Goal: Task Accomplishment & Management: Use online tool/utility

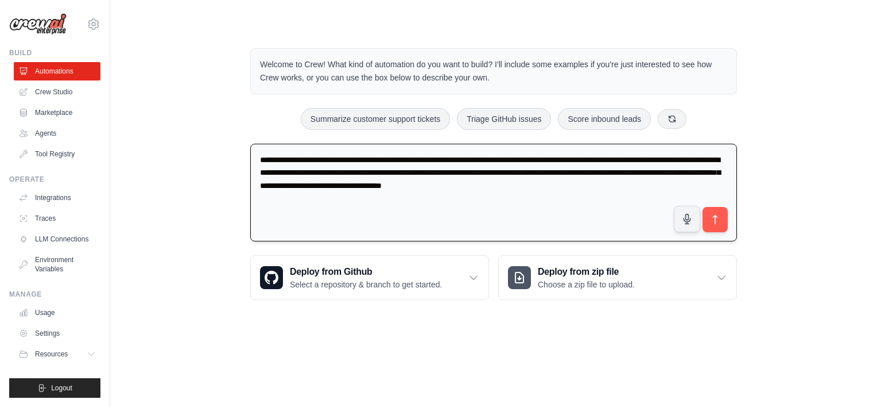
paste textarea "**********"
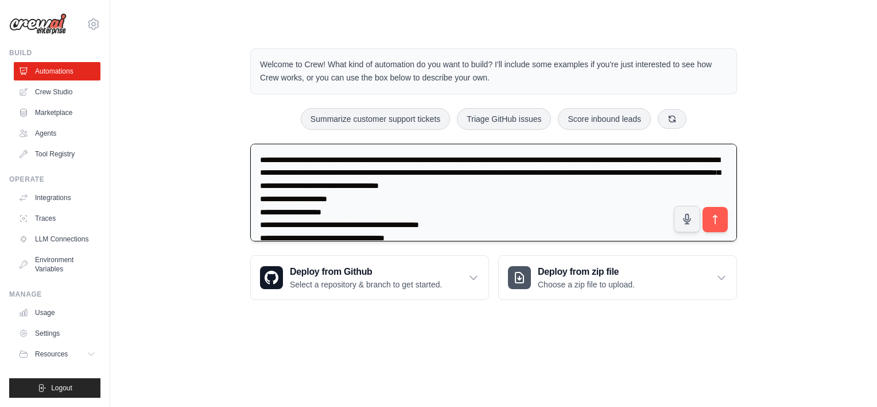
scroll to position [1844, 0]
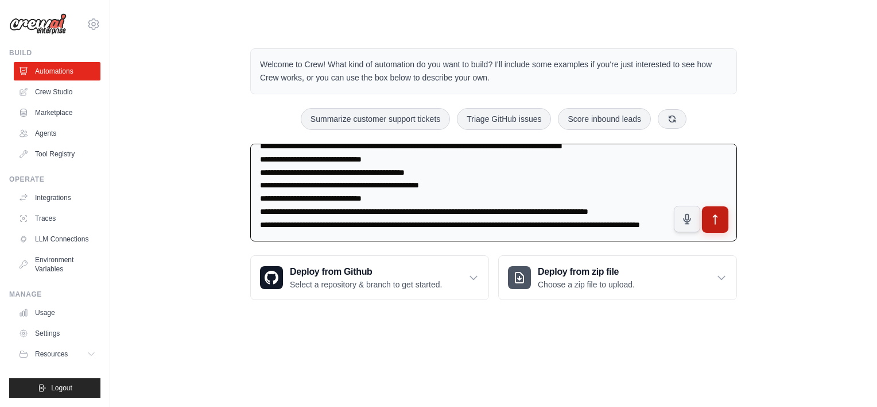
type textarea "**********"
click at [717, 221] on icon "submit" at bounding box center [716, 219] width 12 height 12
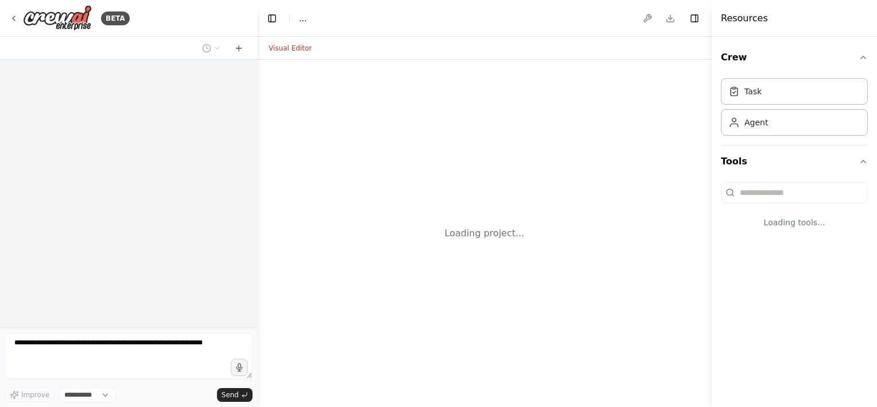
select select "****"
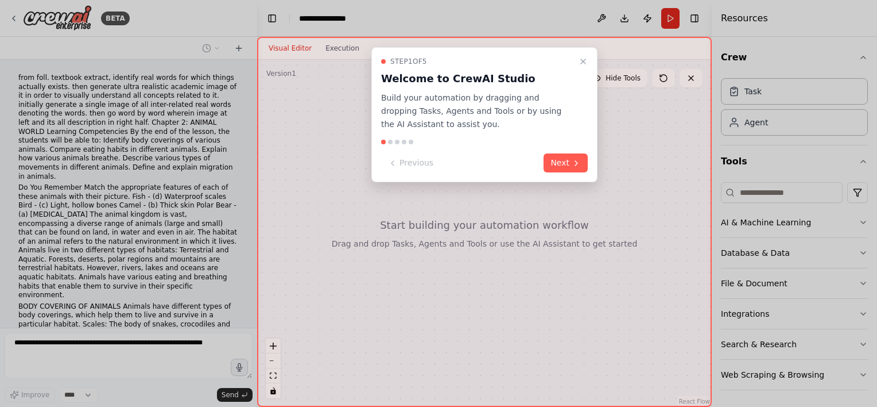
scroll to position [1088, 0]
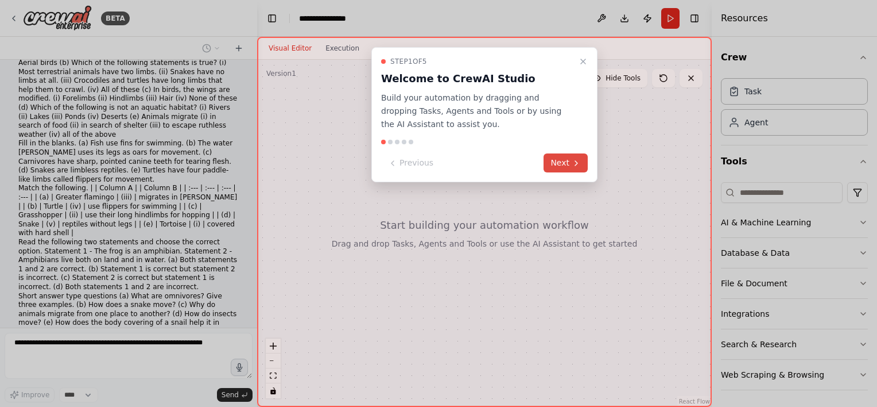
click at [570, 163] on button "Next" at bounding box center [566, 162] width 44 height 19
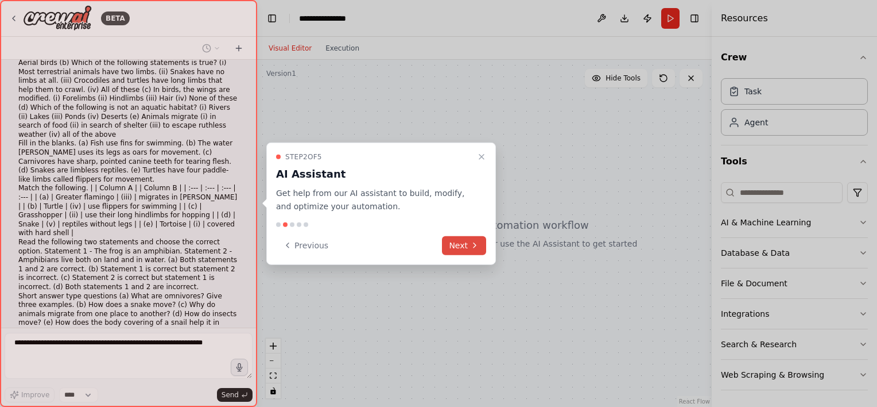
click at [462, 253] on button "Next" at bounding box center [464, 244] width 44 height 19
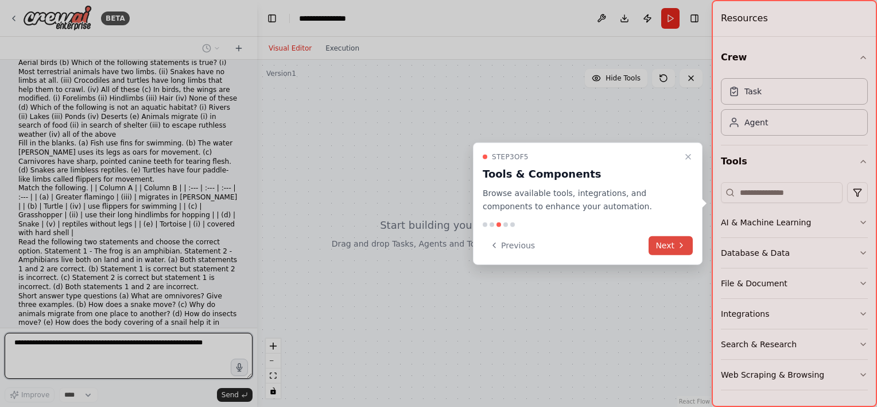
click at [663, 246] on button "Next" at bounding box center [671, 244] width 44 height 19
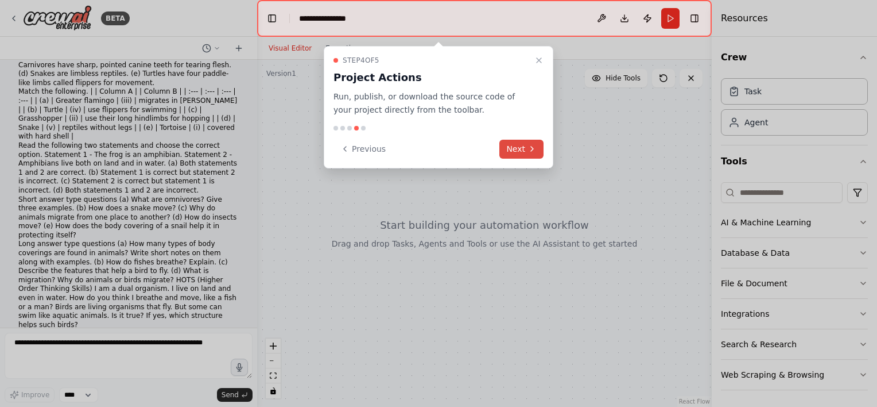
click at [521, 149] on button "Next" at bounding box center [522, 149] width 44 height 19
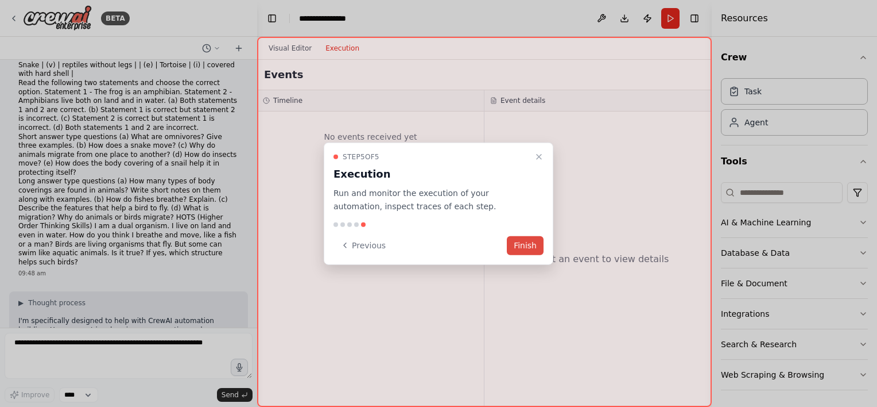
scroll to position [1256, 0]
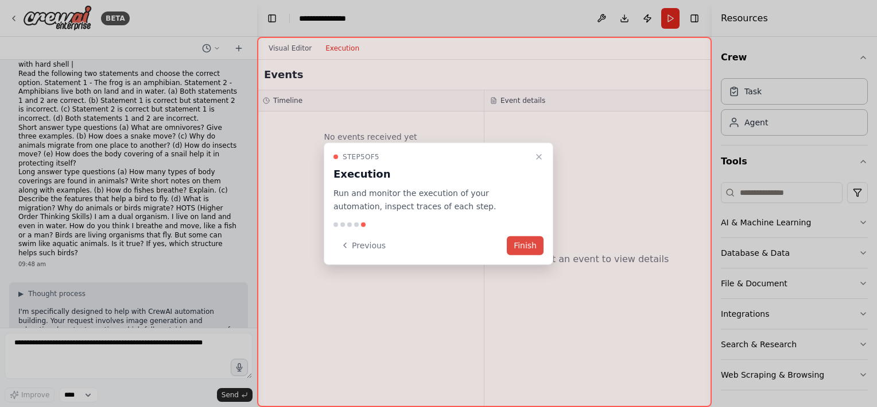
click at [525, 247] on button "Finish" at bounding box center [525, 244] width 37 height 19
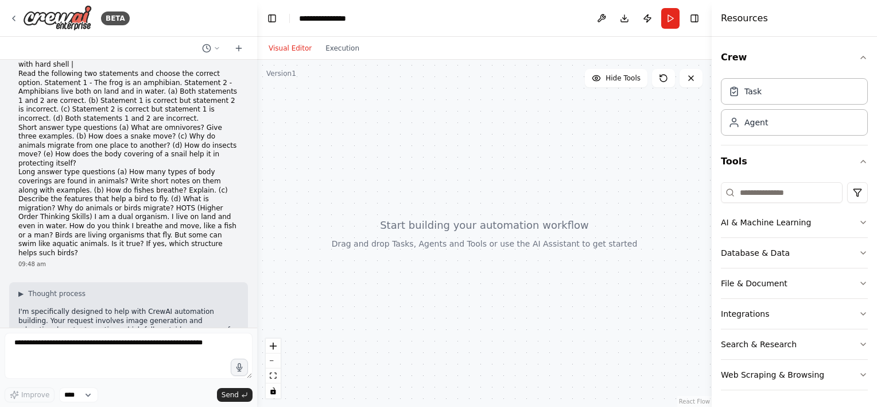
drag, startPoint x: 20, startPoint y: 229, endPoint x: 156, endPoint y: 227, distance: 136.1
click at [156, 375] on li "Educational Content Research Automation - A crew that researches and compiles i…" at bounding box center [128, 388] width 220 height 27
copy strong "Educational Content Research Automation"
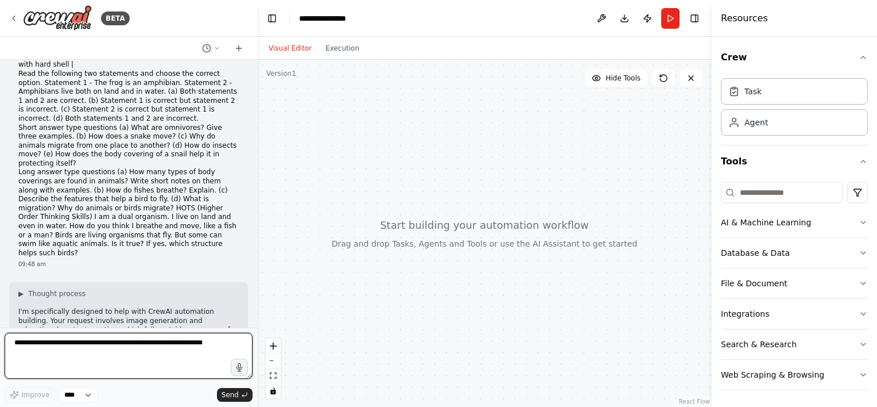
click at [44, 349] on textarea at bounding box center [129, 355] width 248 height 46
paste textarea "**********"
type textarea "**********"
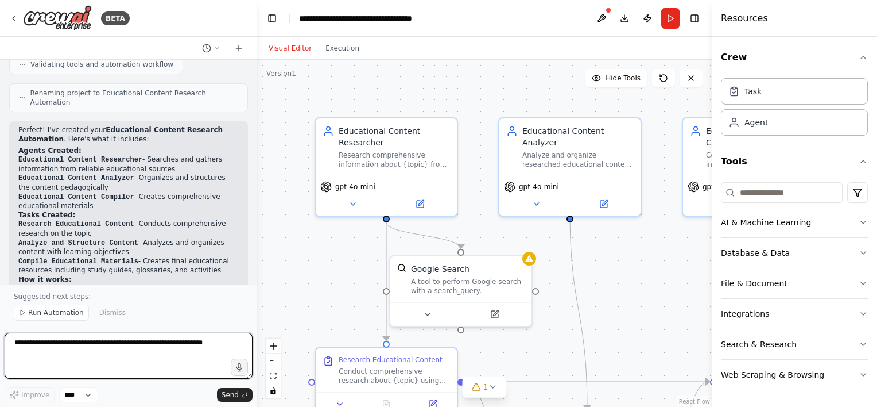
scroll to position [2270, 0]
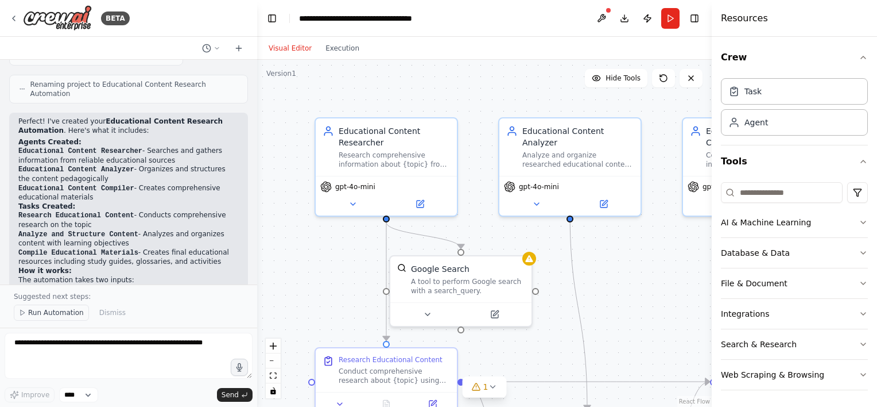
click at [44, 311] on span "Run Automation" at bounding box center [56, 312] width 56 height 9
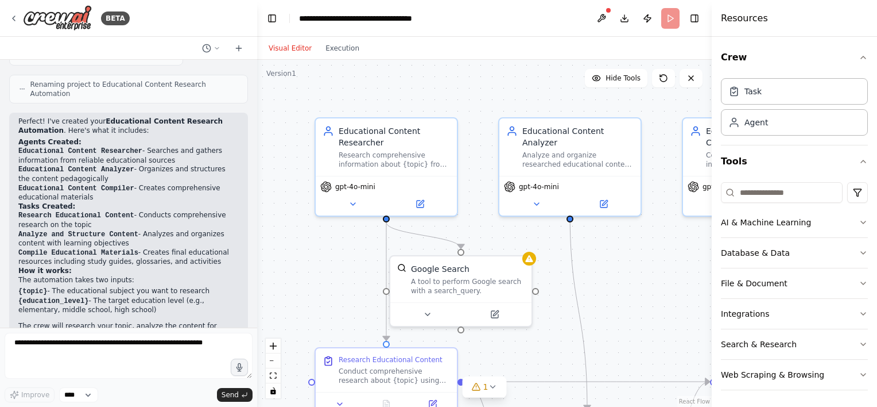
scroll to position [2228, 0]
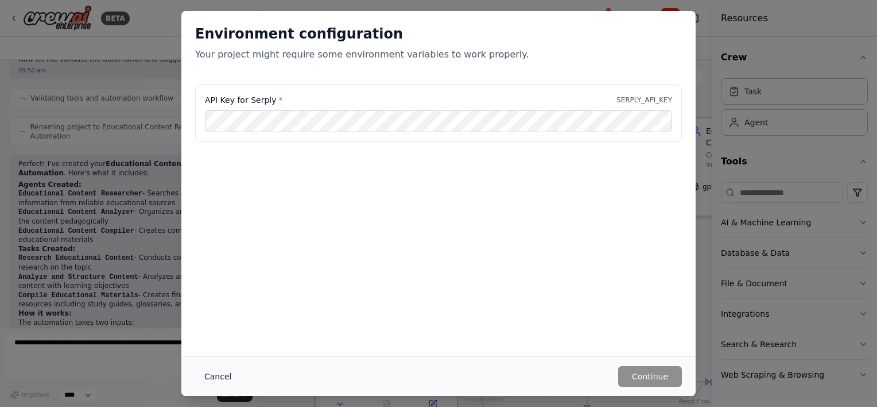
click at [223, 375] on button "Cancel" at bounding box center [217, 376] width 45 height 21
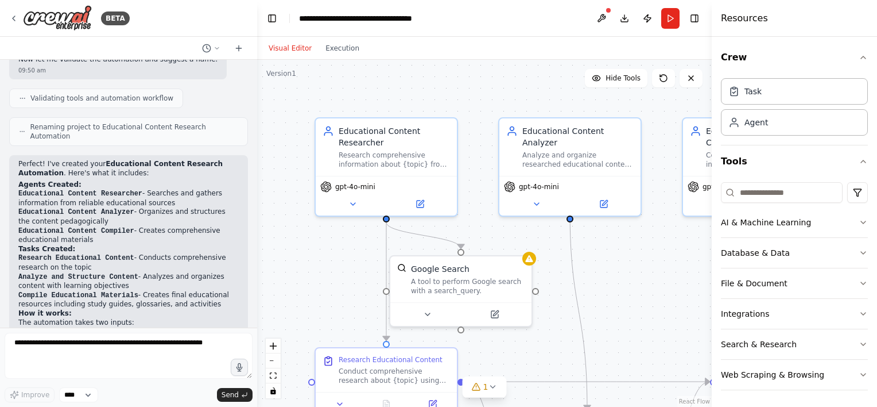
click at [644, 398] on div ".deletable-edge-delete-btn { width: 20px; height: 20px; border: 0px solid #ffff…" at bounding box center [484, 233] width 455 height 347
click at [479, 387] on icon at bounding box center [476, 386] width 9 height 9
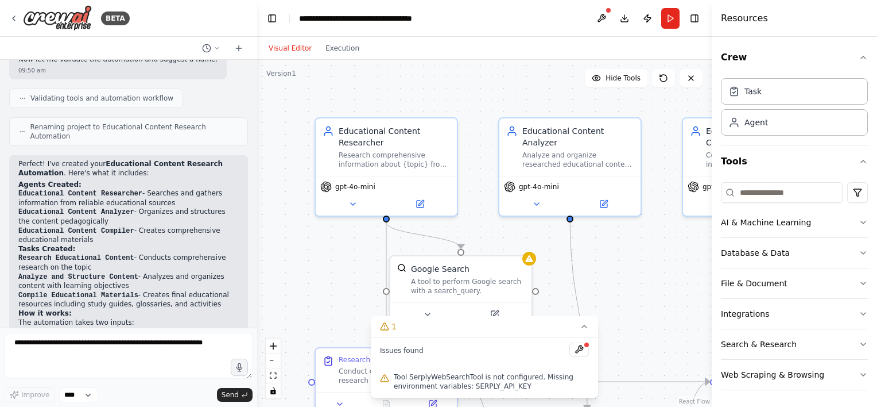
click at [514, 387] on span "Tool SerplyWebSearchTool is not configured. Missing environment variables: SERP…" at bounding box center [491, 381] width 195 height 18
drag, startPoint x: 466, startPoint y: 388, endPoint x: 513, endPoint y: 386, distance: 47.7
click at [513, 386] on span "Tool SerplyWebSearchTool is not configured. Missing environment variables: SERP…" at bounding box center [491, 381] width 195 height 18
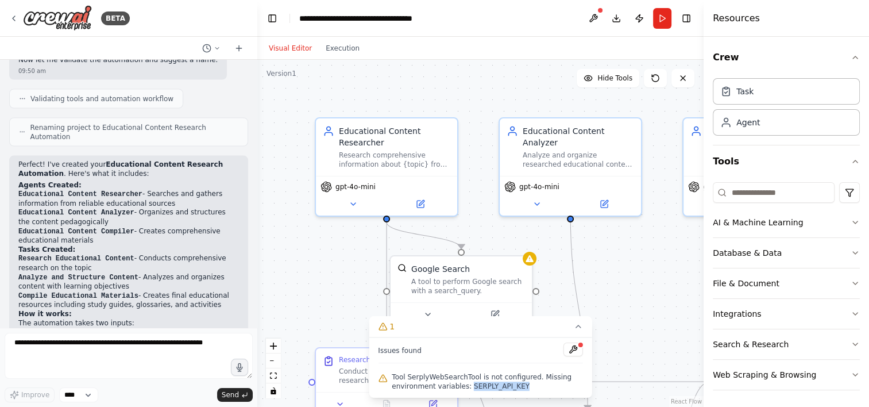
copy span "SERPLY_API_KEY"
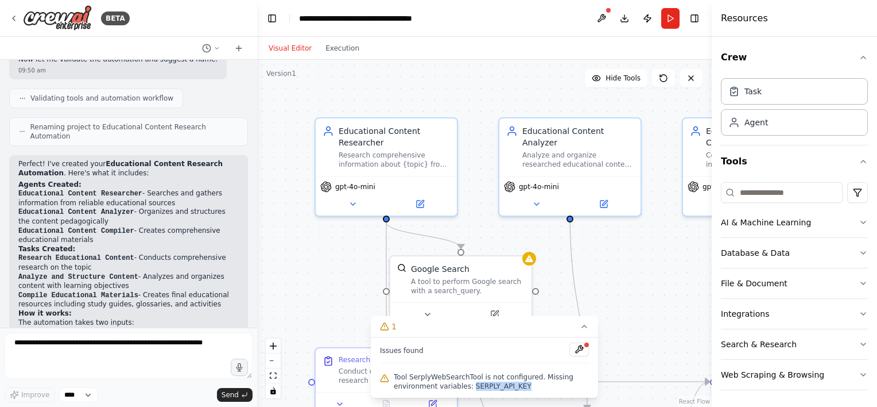
click at [256, 321] on div at bounding box center [255, 203] width 5 height 407
click at [610, 307] on div ".deletable-edge-delete-btn { width: 20px; height: 20px; border: 0px solid #ffff…" at bounding box center [484, 233] width 455 height 347
click at [446, 381] on span "Tool SerplyWebSearchTool is not configured. Missing environment variables: SERP…" at bounding box center [491, 381] width 195 height 18
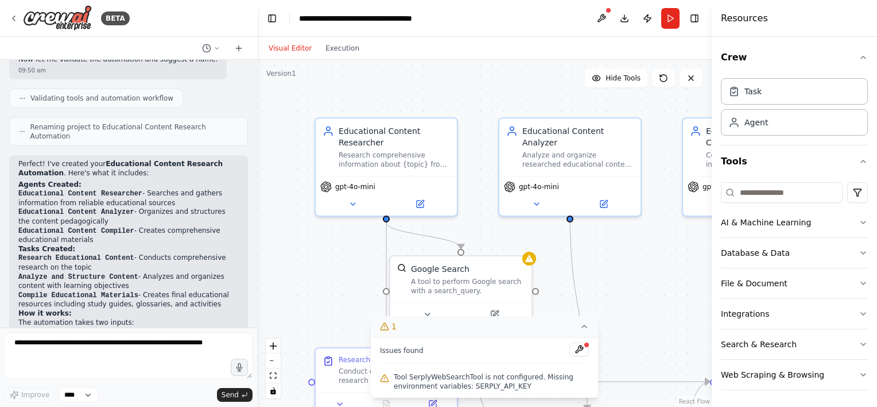
click at [582, 326] on icon at bounding box center [584, 326] width 9 height 9
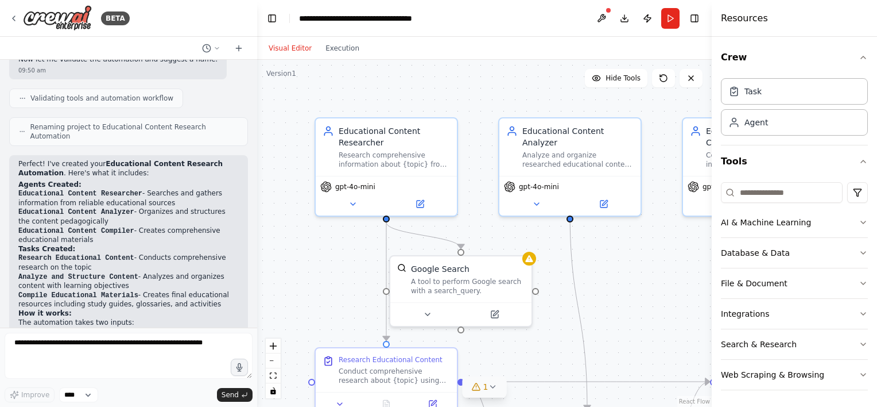
click at [482, 393] on button "1" at bounding box center [485, 386] width 44 height 21
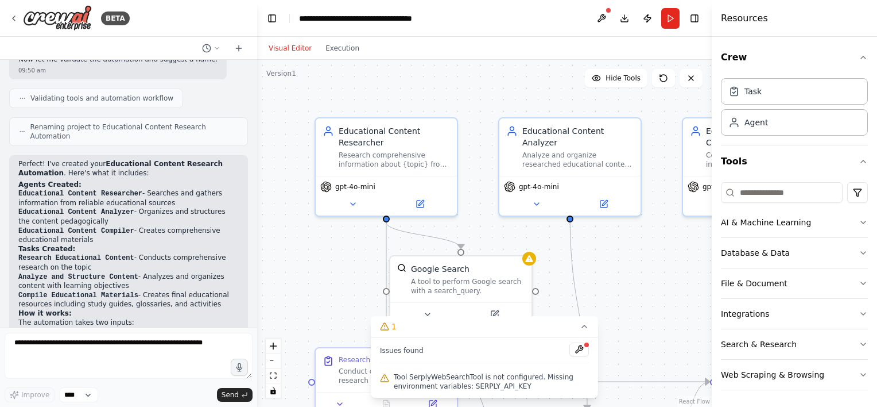
click at [430, 378] on span "Tool SerplyWebSearchTool is not configured. Missing environment variables: SERP…" at bounding box center [491, 381] width 195 height 18
click at [639, 282] on div ".deletable-edge-delete-btn { width: 20px; height: 20px; border: 0px solid #ffff…" at bounding box center [484, 233] width 455 height 347
click at [622, 302] on div ".deletable-edge-delete-btn { width: 20px; height: 20px; border: 0px solid #ffff…" at bounding box center [484, 233] width 455 height 347
click at [331, 368] on div "Research Educational Content Conduct comprehensive research about {topic} using…" at bounding box center [386, 368] width 127 height 30
click at [582, 348] on button at bounding box center [580, 349] width 20 height 14
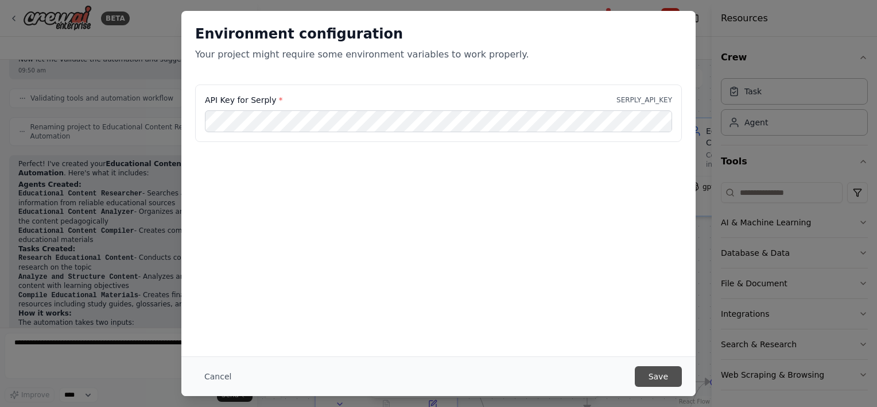
click at [658, 374] on button "Save" at bounding box center [658, 376] width 47 height 21
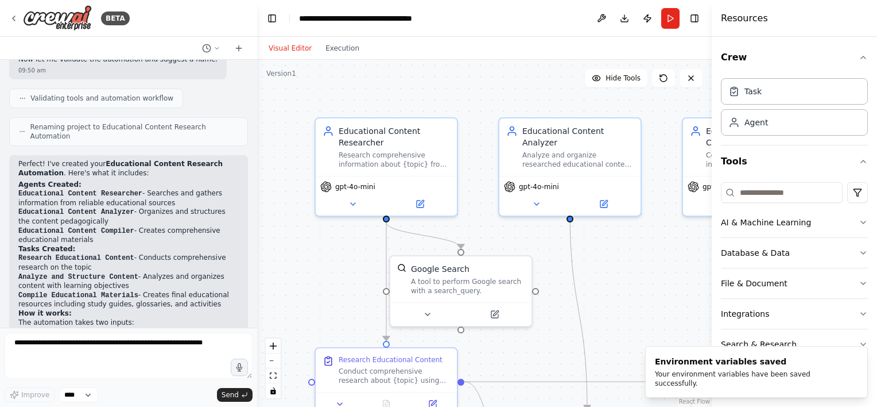
click at [604, 260] on div ".deletable-edge-delete-btn { width: 20px; height: 20px; border: 0px solid #ffff…" at bounding box center [484, 233] width 455 height 347
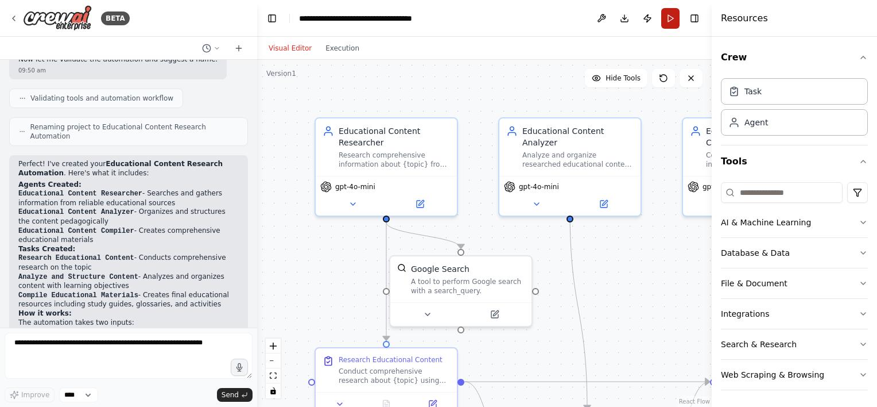
click at [672, 18] on button "Run" at bounding box center [670, 18] width 18 height 21
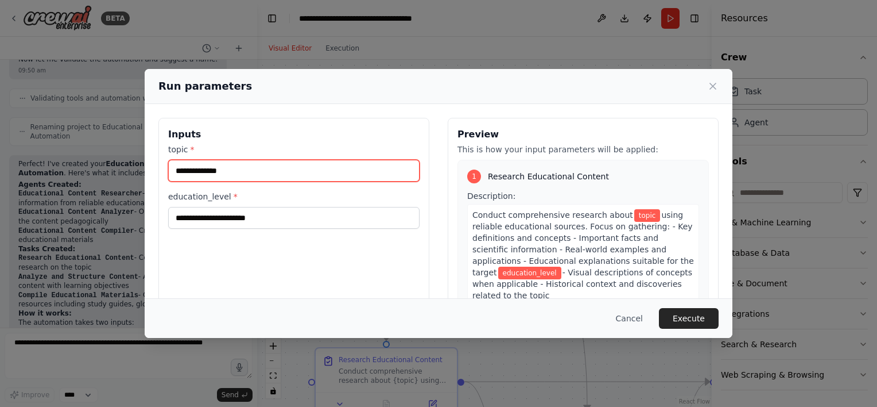
click at [254, 170] on input "topic *" at bounding box center [293, 171] width 251 height 22
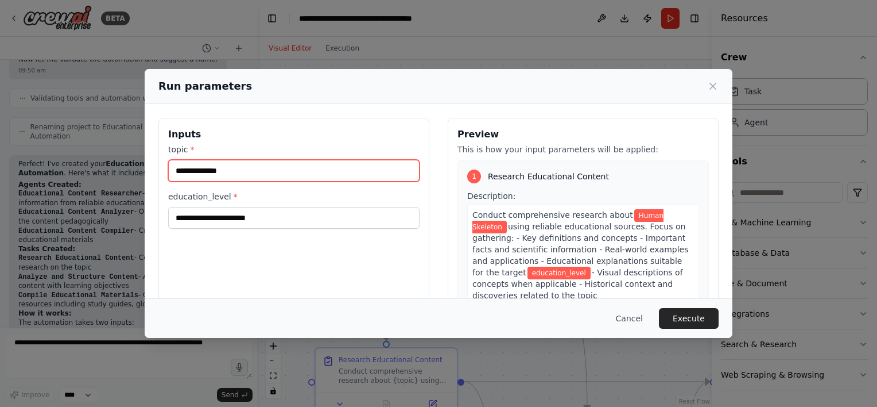
type input "**********"
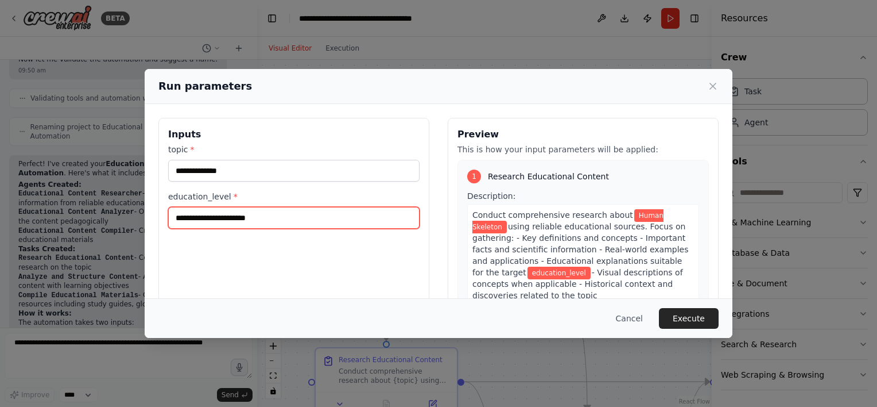
click at [209, 218] on input "education_level *" at bounding box center [293, 218] width 251 height 22
type input "*******"
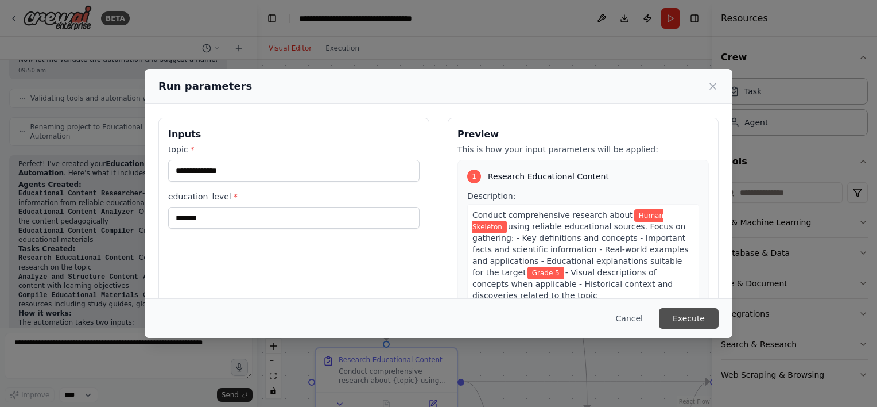
click at [692, 313] on button "Execute" at bounding box center [689, 318] width 60 height 21
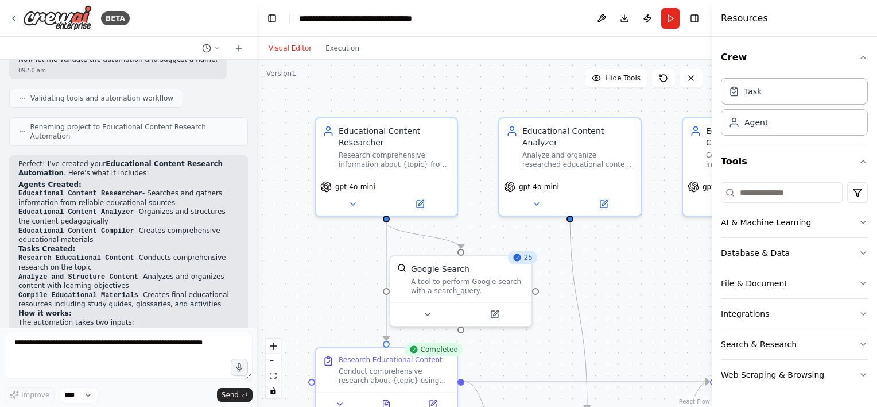
click at [438, 354] on div "Completed" at bounding box center [434, 349] width 58 height 14
click at [407, 381] on div "Conduct comprehensive research about {topic} using reliable educational sources…" at bounding box center [394, 373] width 111 height 18
click at [624, 22] on button "Download" at bounding box center [625, 18] width 18 height 21
click at [498, 24] on header "**********" at bounding box center [484, 18] width 455 height 37
click at [387, 403] on icon at bounding box center [386, 403] width 3 height 0
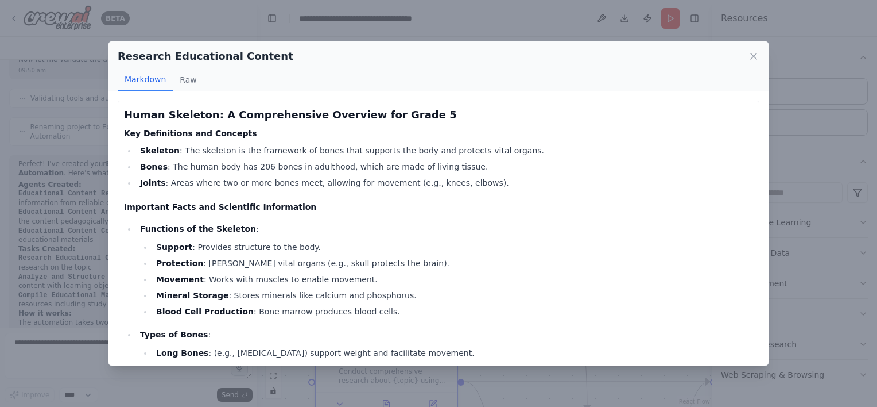
click at [344, 250] on li "Support : Provides structure to the body." at bounding box center [453, 247] width 601 height 14
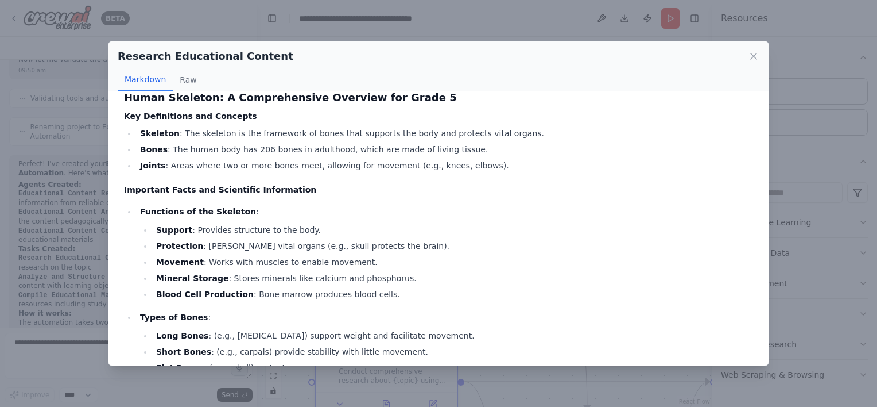
scroll to position [0, 0]
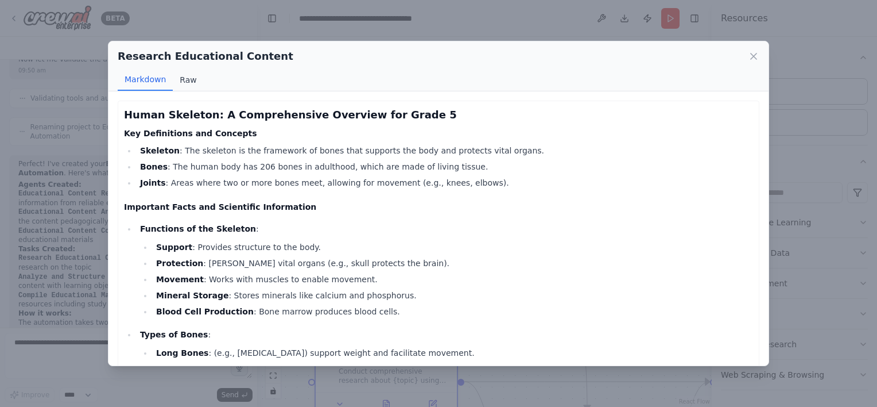
click at [179, 77] on button "Raw" at bounding box center [188, 80] width 30 height 22
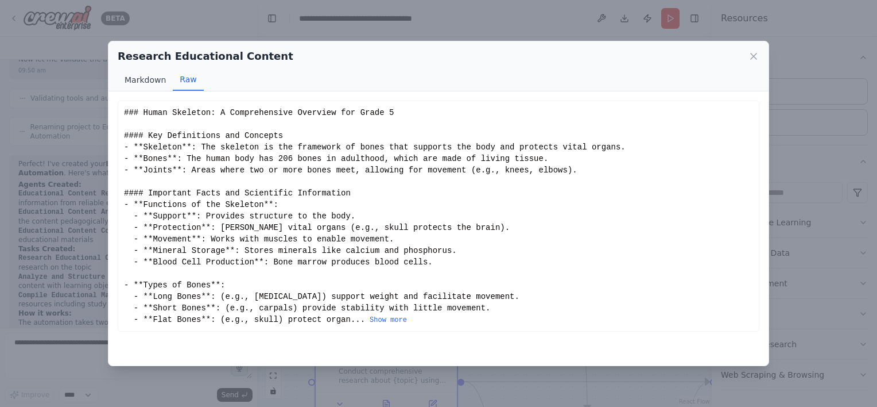
click at [142, 80] on button "Markdown" at bounding box center [145, 80] width 55 height 22
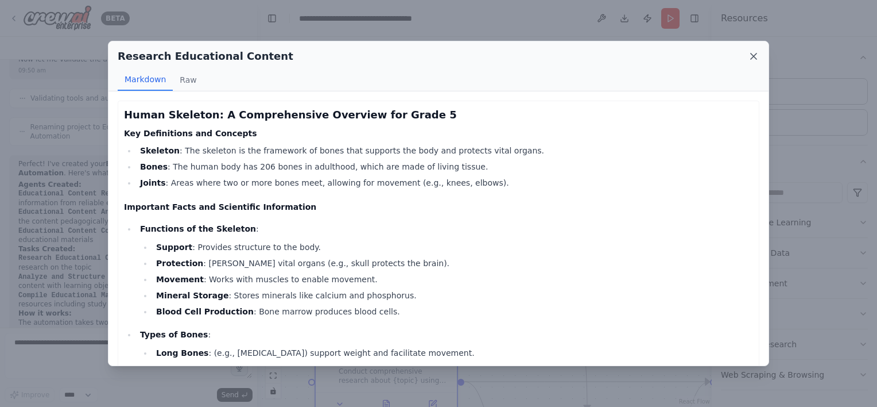
click at [758, 53] on icon at bounding box center [753, 56] width 11 height 11
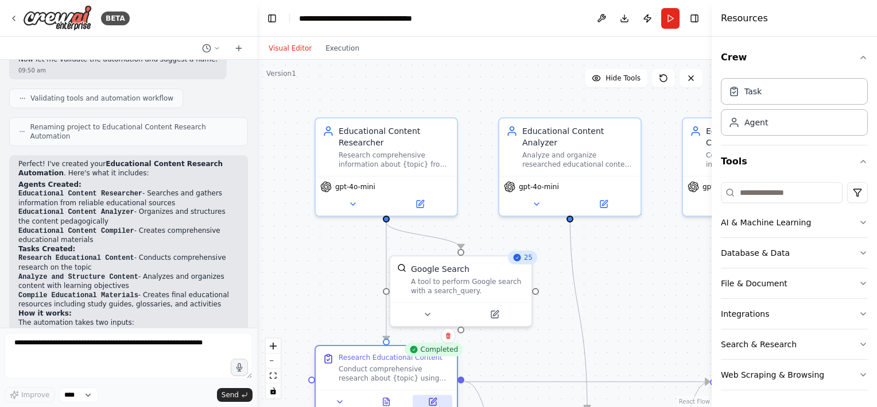
click at [435, 403] on icon at bounding box center [432, 401] width 7 height 7
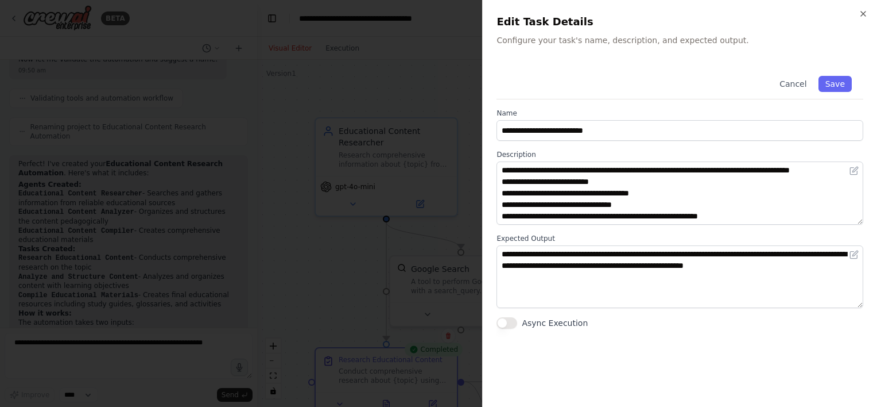
click at [532, 81] on div "Cancel Save" at bounding box center [680, 81] width 367 height 35
click at [562, 84] on div "Cancel Save" at bounding box center [680, 81] width 367 height 35
click at [476, 6] on div at bounding box center [438, 203] width 877 height 407
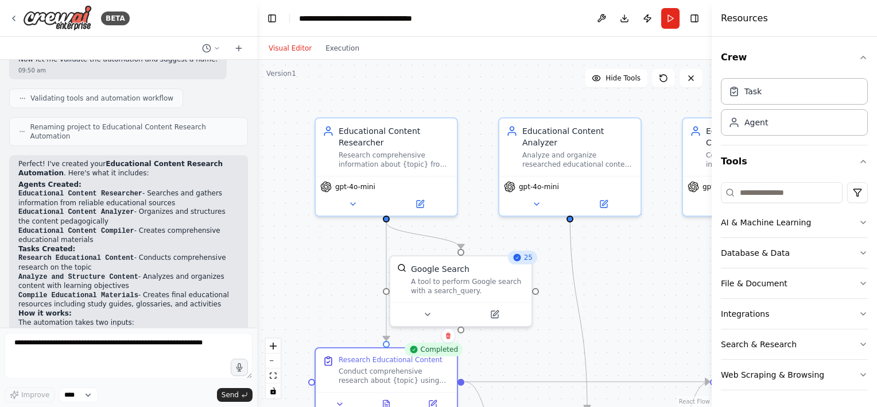
click at [476, 6] on header "**********" at bounding box center [484, 18] width 455 height 37
drag, startPoint x: 476, startPoint y: 6, endPoint x: 432, endPoint y: 50, distance: 62.1
click at [432, 50] on div "Visual Editor Execution" at bounding box center [484, 48] width 455 height 23
click at [753, 161] on button "Tools" at bounding box center [794, 161] width 147 height 32
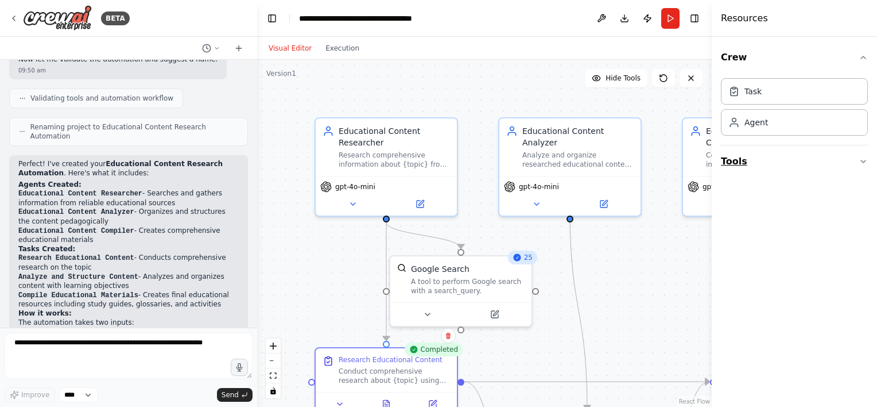
click at [753, 161] on button "Tools" at bounding box center [794, 161] width 147 height 32
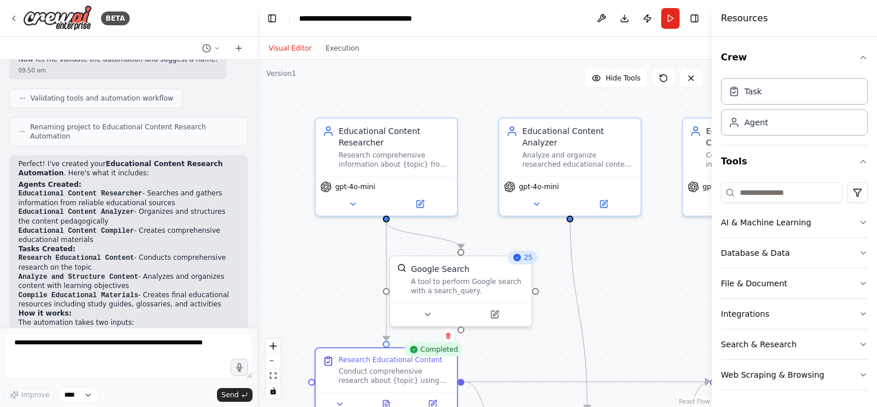
click at [525, 262] on div "25" at bounding box center [522, 257] width 29 height 14
click at [437, 294] on div "Google Search A tool to perform Google search with a search_query." at bounding box center [460, 277] width 141 height 46
click at [404, 269] on img at bounding box center [401, 265] width 9 height 9
click at [698, 173] on div "gpt-4o-mini" at bounding box center [753, 193] width 141 height 40
click at [700, 398] on link "React Flow" at bounding box center [694, 401] width 31 height 6
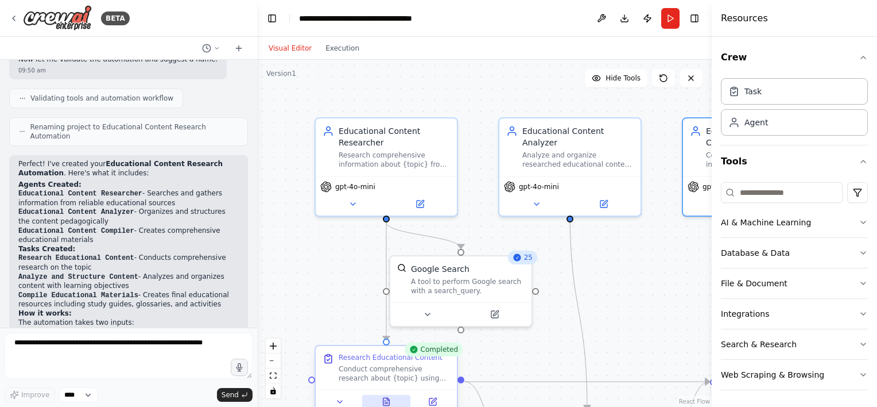
click at [386, 404] on icon at bounding box center [387, 400] width 6 height 7
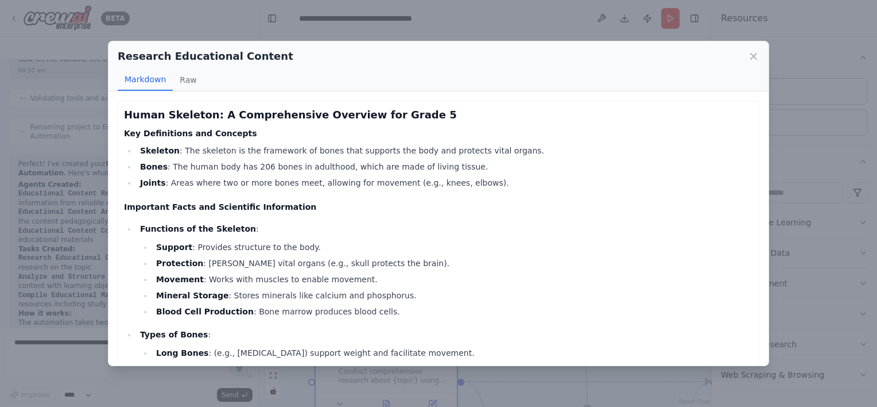
click at [785, 37] on div "Research Educational Content Markdown Raw Human Skeleton: A Comprehensive Overv…" at bounding box center [438, 203] width 877 height 407
